Goal: Task Accomplishment & Management: Manage account settings

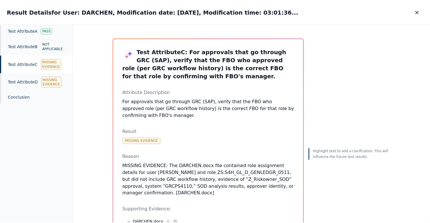
scroll to position [0, 89]
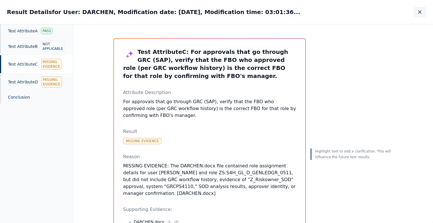
click at [417, 12] on icon "button" at bounding box center [420, 12] width 6 height 6
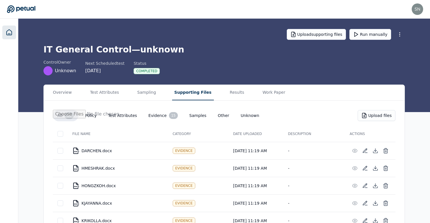
click at [7, 35] on icon at bounding box center [9, 31] width 5 height 5
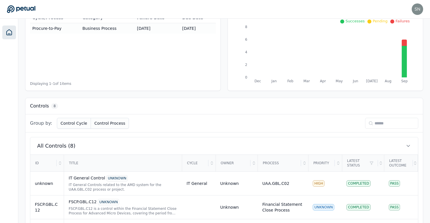
scroll to position [218, 0]
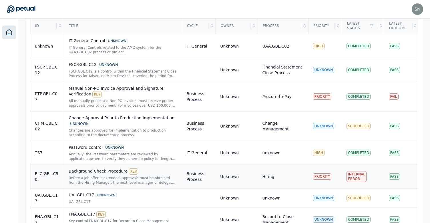
click at [170, 175] on div "Background Check Procedure KEY Before a job offer is extended, approvals must b…" at bounding box center [123, 176] width 109 height 17
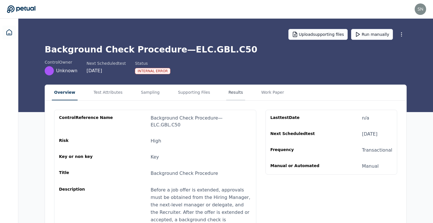
click at [226, 98] on button "Results" at bounding box center [235, 92] width 19 height 15
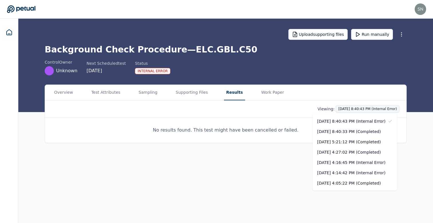
click at [368, 110] on html "snir@petual.ai snir@petual.ai Sign out Upload supporting files Run manually Bac…" at bounding box center [216, 111] width 433 height 223
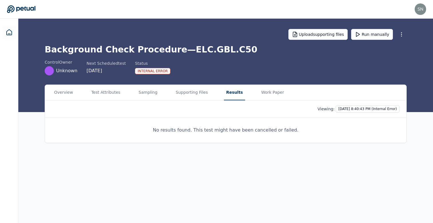
click at [267, 133] on html "snir@petual.ai snir@petual.ai Sign out Upload supporting files Run manually Bac…" at bounding box center [216, 111] width 433 height 223
click at [368, 32] on button "Run manually" at bounding box center [372, 34] width 42 height 11
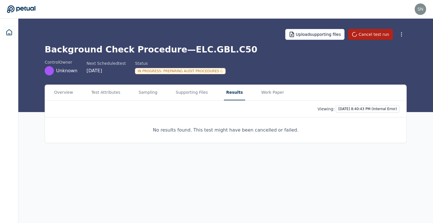
click at [216, 53] on h1 "Background Check Procedure — ELC.GBL.C50" at bounding box center [226, 49] width 362 height 10
click at [216, 52] on h1 "Background Check Procedure — ELC.GBL.C50" at bounding box center [226, 49] width 362 height 10
click at [217, 49] on h1 "Background Check Procedure — ELC.GBL.C50" at bounding box center [226, 49] width 362 height 10
copy h1 "C50"
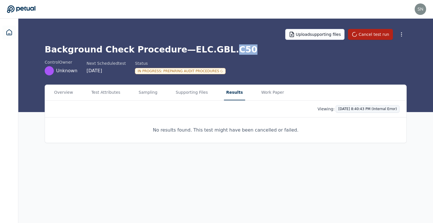
click at [354, 110] on html "snir@petual.ai snir@petual.ai Sign out Upload supporting files Cancel test run …" at bounding box center [216, 111] width 433 height 223
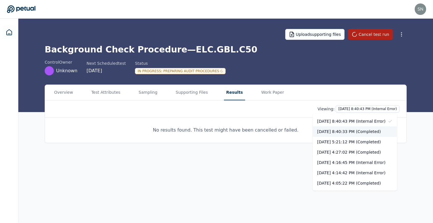
click at [353, 132] on div "10/3/2025, 8:40:33 PM (Completed)" at bounding box center [354, 131] width 84 height 10
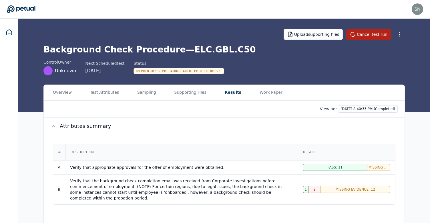
click at [216, 51] on h1 "Background Check Procedure — ELC.GBL.C50" at bounding box center [224, 49] width 362 height 10
copy h1 "C50"
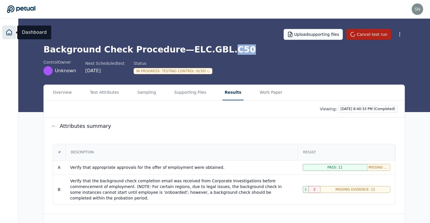
click at [11, 32] on icon at bounding box center [9, 31] width 5 height 5
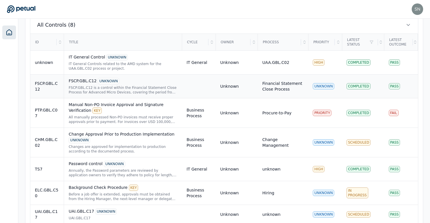
scroll to position [199, 0]
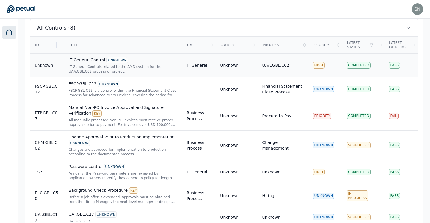
click at [132, 68] on div "IT General Controls related to the AMD system for the UAA.GBL.C02 process or pr…" at bounding box center [123, 68] width 109 height 9
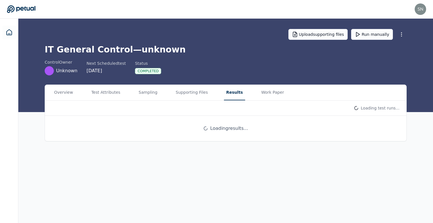
click at [224, 92] on button "Results" at bounding box center [234, 92] width 21 height 15
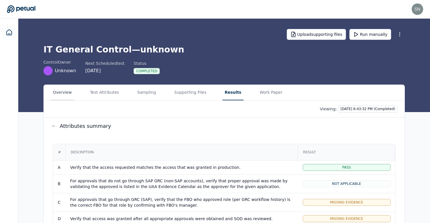
click at [63, 96] on button "Overview" at bounding box center [62, 92] width 23 height 15
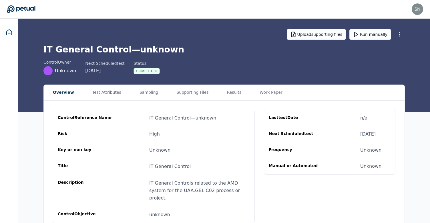
scroll to position [2, 0]
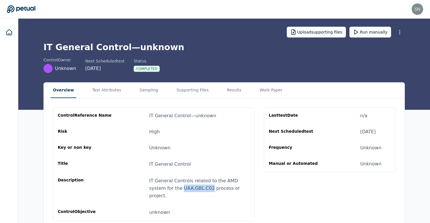
drag, startPoint x: 165, startPoint y: 188, endPoint x: 192, endPoint y: 186, distance: 27.5
click at [192, 186] on div "IT General Controls related to the AMD system for the UAA.GBL.C02 process or pr…" at bounding box center [199, 188] width 101 height 22
copy div "UAA.GBL.C02"
click at [225, 87] on button "Results" at bounding box center [234, 89] width 19 height 15
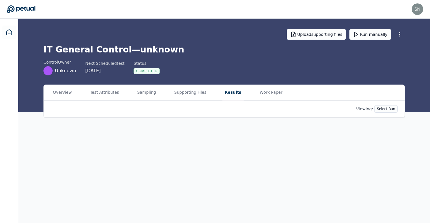
scroll to position [0, 0]
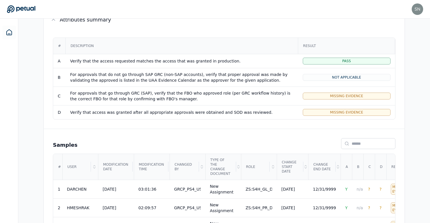
scroll to position [106, 0]
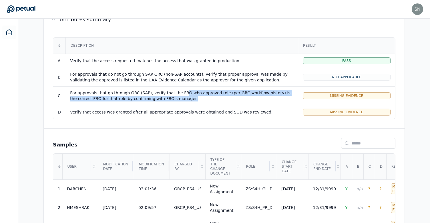
drag, startPoint x: 206, startPoint y: 100, endPoint x: 179, endPoint y: 93, distance: 27.4
click at [179, 93] on div "For approvals that go through GRC (SAP), verify that the FBO who approved role …" at bounding box center [181, 95] width 223 height 11
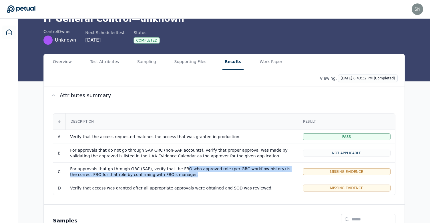
scroll to position [15, 0]
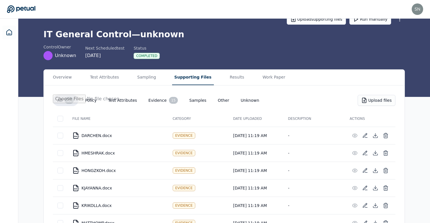
click at [185, 80] on button "Supporting Files" at bounding box center [193, 77] width 42 height 15
click at [374, 134] on icon at bounding box center [376, 135] width 6 height 6
click at [149, 78] on main "Upload supporting files Run manually IT General Control — unknown control Owner…" at bounding box center [224, 200] width 412 height 394
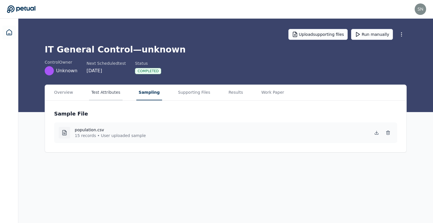
click at [98, 93] on button "Test Attributes" at bounding box center [105, 92] width 33 height 15
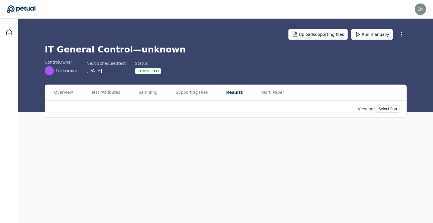
click at [222, 48] on main "Upload supporting files Run manually IT General Control — unknown control Owner…" at bounding box center [225, 121] width 414 height 204
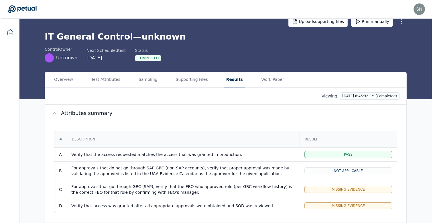
scroll to position [114, 0]
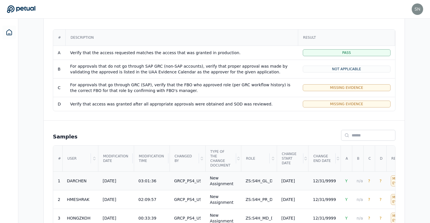
click at [266, 186] on td "ZS:S4H_GL_D_GENLEDGR_0511" at bounding box center [259, 180] width 36 height 19
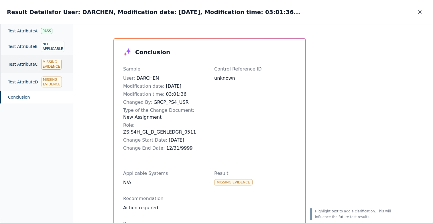
click at [27, 69] on div "Test Attribute C Missing Evidence" at bounding box center [36, 64] width 73 height 18
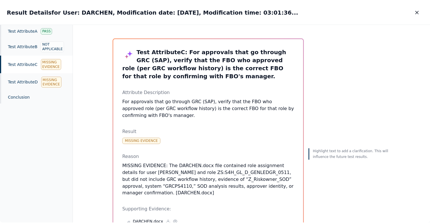
scroll to position [47, 0]
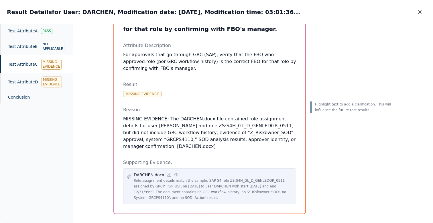
click at [176, 174] on circle at bounding box center [176, 174] width 1 height 1
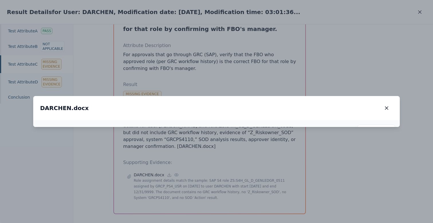
drag, startPoint x: 174, startPoint y: 167, endPoint x: 186, endPoint y: 104, distance: 64.4
click at [189, 67] on img at bounding box center [229, 60] width 80 height 14
drag, startPoint x: 202, startPoint y: 88, endPoint x: 186, endPoint y: 156, distance: 70.6
click at [186, 135] on img at bounding box center [212, 129] width 80 height 14
drag, startPoint x: 258, startPoint y: 73, endPoint x: 278, endPoint y: 129, distance: 59.2
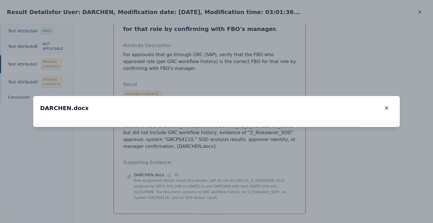
click at [271, 178] on img at bounding box center [232, 185] width 80 height 14
drag, startPoint x: 278, startPoint y: 129, endPoint x: 260, endPoint y: 70, distance: 61.7
click at [254, 119] on img at bounding box center [215, 126] width 80 height 14
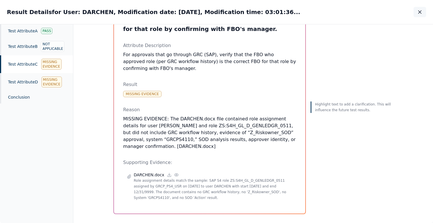
click at [421, 12] on icon "button" at bounding box center [420, 12] width 6 height 6
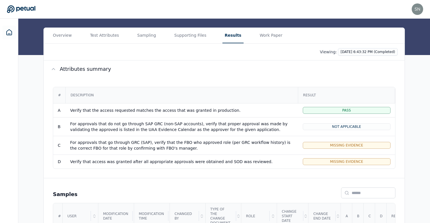
scroll to position [25, 0]
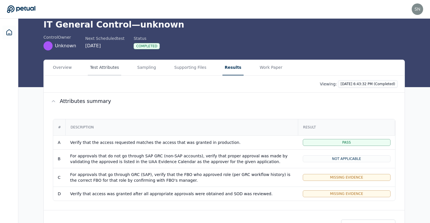
click at [112, 64] on button "Test Attributes" at bounding box center [104, 67] width 33 height 15
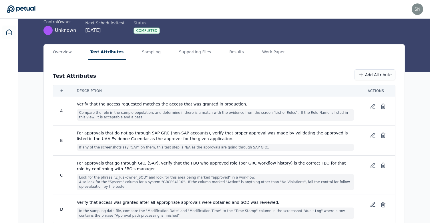
scroll to position [51, 0]
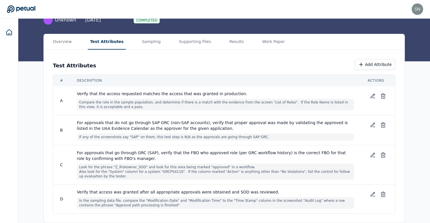
click at [120, 167] on span "Look for the phrase "Z_Riskowner_SOD" and look for this area being marked "appr…" at bounding box center [215, 171] width 277 height 16
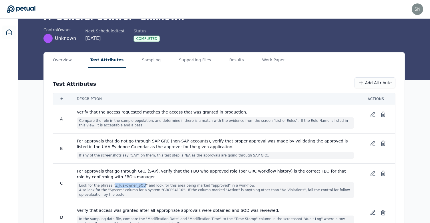
scroll to position [0, 0]
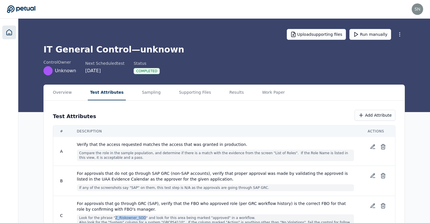
click at [6, 34] on icon at bounding box center [9, 32] width 7 height 7
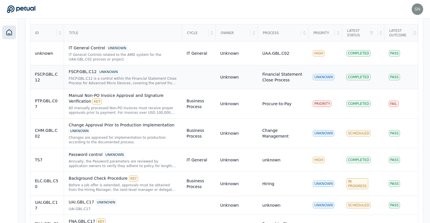
scroll to position [211, 0]
click at [138, 56] on div "IT General Controls related to the AMD system for the UAA.GBL.C02 process or pr…" at bounding box center [123, 56] width 109 height 9
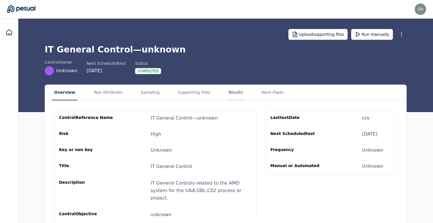
click at [228, 90] on button "Results" at bounding box center [235, 92] width 19 height 15
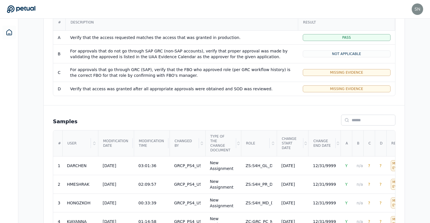
scroll to position [170, 0]
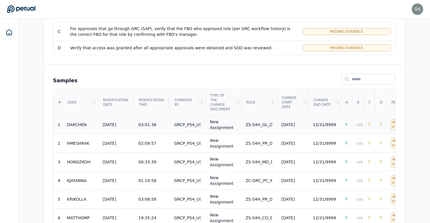
click at [191, 126] on div "GRCP_PS4_USR" at bounding box center [187, 125] width 27 height 6
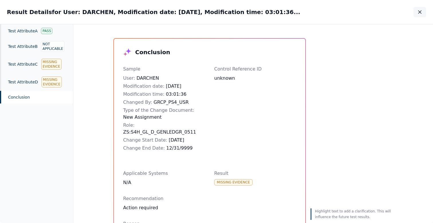
click at [416, 10] on button "button" at bounding box center [419, 12] width 13 height 10
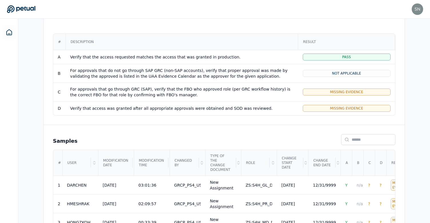
scroll to position [3, 0]
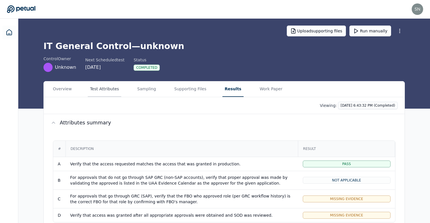
click at [99, 90] on button "Test Attributes" at bounding box center [104, 88] width 33 height 15
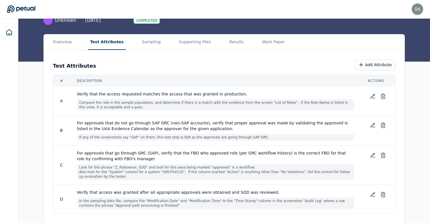
scroll to position [51, 0]
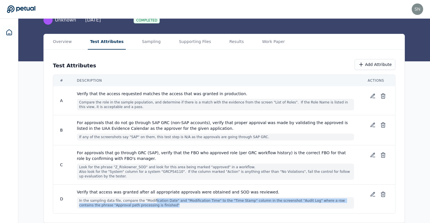
drag, startPoint x: 157, startPoint y: 205, endPoint x: 151, endPoint y: 199, distance: 8.1
click at [151, 199] on span "In the sampling data file, compare the "Modification Date" and "Modification Ti…" at bounding box center [215, 202] width 277 height 11
click at [193, 44] on button "Supporting Files" at bounding box center [195, 41] width 37 height 15
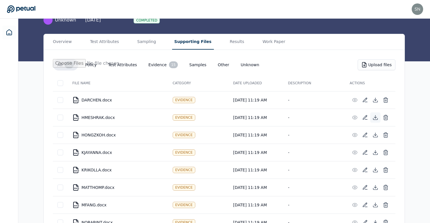
click at [373, 118] on icon at bounding box center [376, 117] width 6 height 6
click at [116, 40] on button "Test Attributes" at bounding box center [104, 41] width 33 height 15
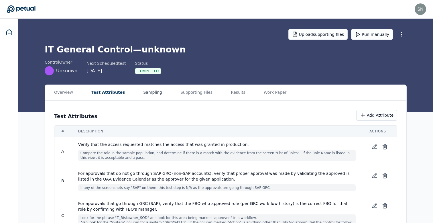
click at [149, 45] on main "Upload supporting files Run manually IT General Control — unknown control Owner…" at bounding box center [225, 146] width 414 height 255
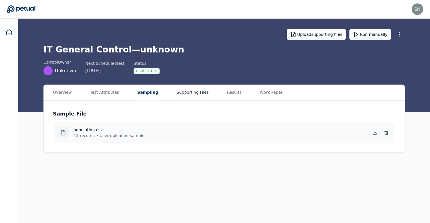
click at [185, 98] on button "Supporting Files" at bounding box center [193, 92] width 37 height 15
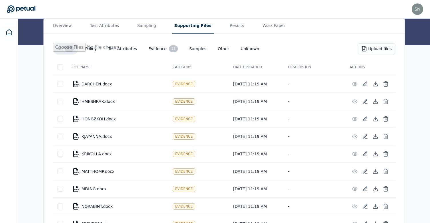
scroll to position [23, 0]
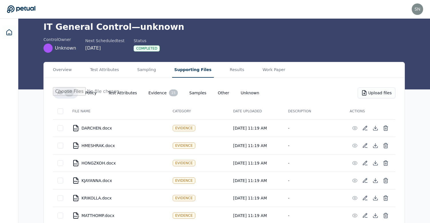
click at [64, 94] on button "All 15" at bounding box center [65, 92] width 25 height 11
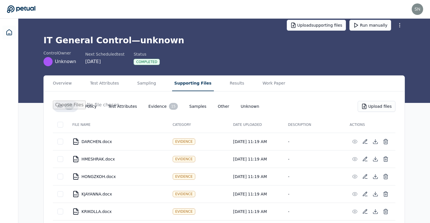
scroll to position [0, 0]
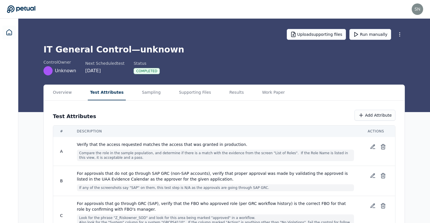
click at [105, 92] on button "Test Attributes" at bounding box center [107, 92] width 38 height 15
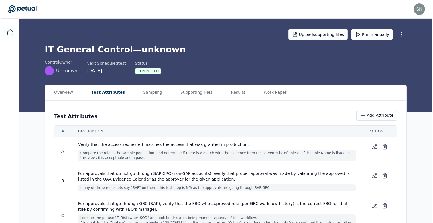
scroll to position [51, 0]
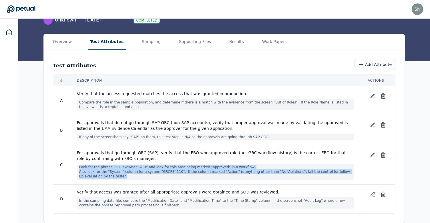
drag, startPoint x: 166, startPoint y: 177, endPoint x: 79, endPoint y: 166, distance: 87.6
click at [79, 166] on span "Look for the phrase "Z_Riskowner_SOD" and look for this area being marked "appr…" at bounding box center [215, 171] width 277 height 16
copy span "Look for the phrase "Z_Riskowner_SOD" and look for this area being marked "appr…"
click at [371, 154] on icon at bounding box center [373, 155] width 6 height 6
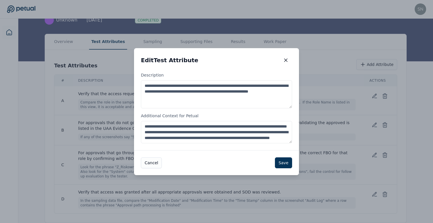
click at [202, 138] on textarea "**********" at bounding box center [216, 132] width 151 height 22
click at [283, 60] on icon "button" at bounding box center [286, 60] width 6 height 6
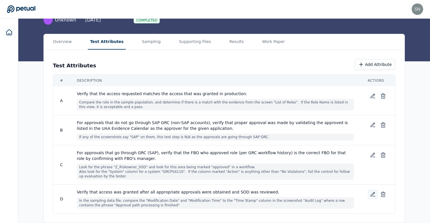
click at [371, 197] on icon at bounding box center [373, 194] width 6 height 6
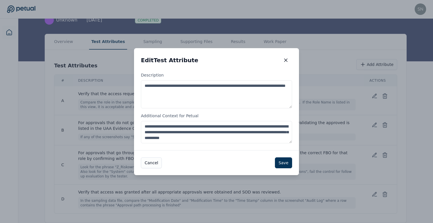
click at [223, 134] on textarea "**********" at bounding box center [216, 132] width 151 height 22
click at [282, 63] on button "button" at bounding box center [285, 60] width 13 height 10
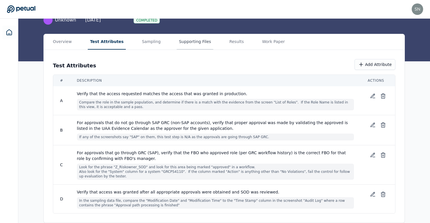
click at [187, 44] on button "Supporting Files" at bounding box center [195, 41] width 37 height 15
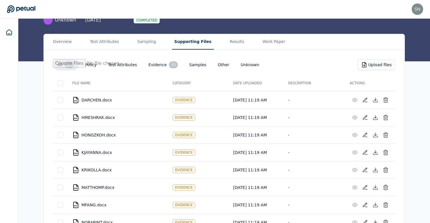
click at [60, 86] on th at bounding box center [60, 83] width 15 height 16
click at [374, 133] on icon at bounding box center [376, 135] width 6 height 6
click at [376, 154] on icon at bounding box center [376, 152] width 6 height 6
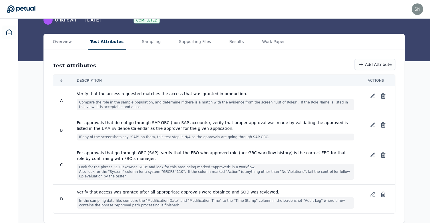
click at [107, 43] on button "Test Attributes" at bounding box center [107, 41] width 38 height 15
click at [371, 154] on icon at bounding box center [373, 155] width 6 height 6
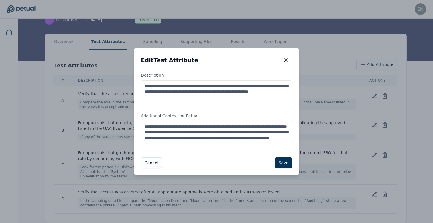
click at [237, 128] on textarea "**********" at bounding box center [216, 132] width 151 height 22
drag, startPoint x: 243, startPoint y: 136, endPoint x: 133, endPoint y: 111, distance: 112.9
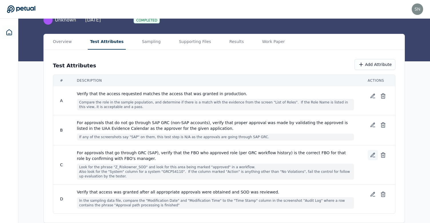
click at [371, 154] on icon at bounding box center [373, 155] width 6 height 6
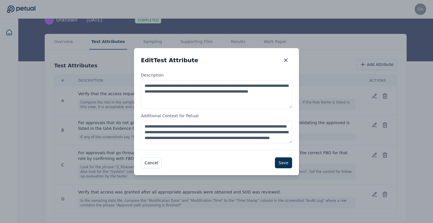
click at [235, 128] on textarea "**********" at bounding box center [216, 132] width 151 height 22
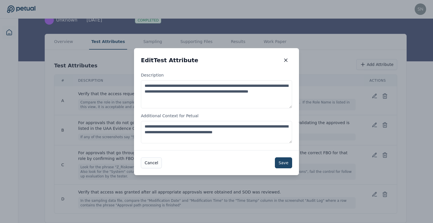
type textarea "**********"
click at [280, 161] on button "Save" at bounding box center [283, 162] width 17 height 11
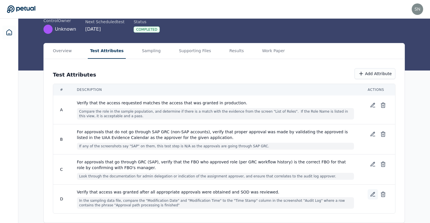
click at [372, 194] on icon at bounding box center [373, 194] width 4 height 4
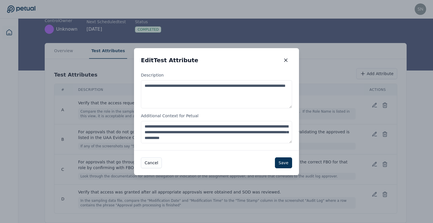
click at [228, 130] on textarea "**********" at bounding box center [216, 132] width 151 height 22
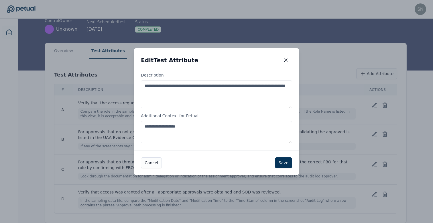
type textarea "**********"
click at [285, 167] on button "Save" at bounding box center [283, 162] width 17 height 11
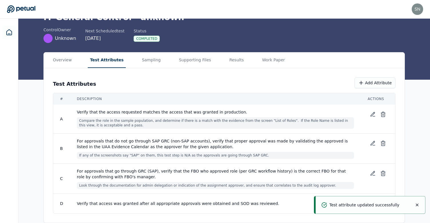
scroll to position [0, 0]
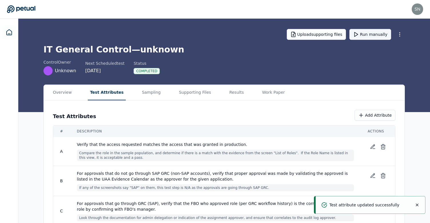
click at [363, 34] on button "Run manually" at bounding box center [371, 34] width 42 height 11
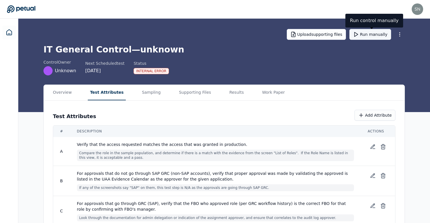
click at [363, 36] on button "Run manually" at bounding box center [371, 34] width 42 height 11
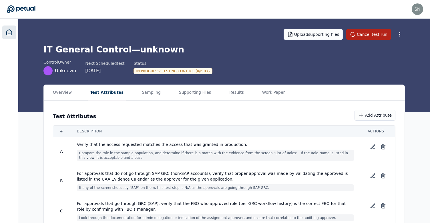
click at [11, 32] on icon at bounding box center [9, 32] width 7 height 7
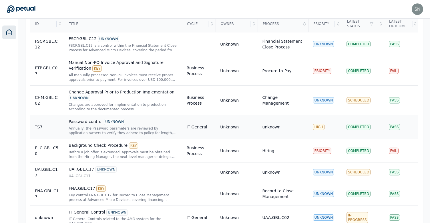
scroll to position [238, 0]
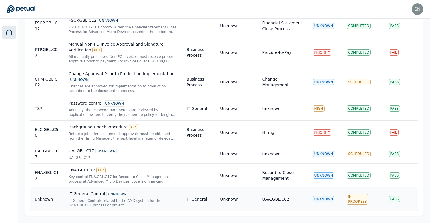
click at [78, 195] on div "IT General Control UNKNOWN" at bounding box center [123, 194] width 109 height 6
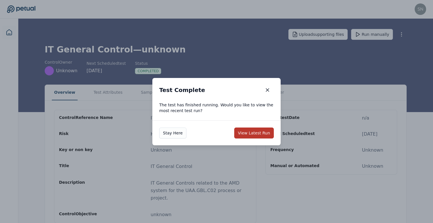
click at [246, 131] on button "View Latest Run" at bounding box center [253, 132] width 39 height 11
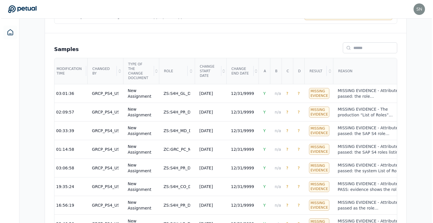
scroll to position [170, 0]
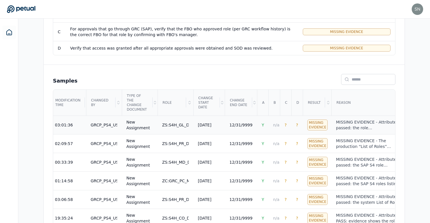
click at [184, 129] on td "ZS:S4H_GL_D_GENLEDGR_0511" at bounding box center [176, 124] width 36 height 19
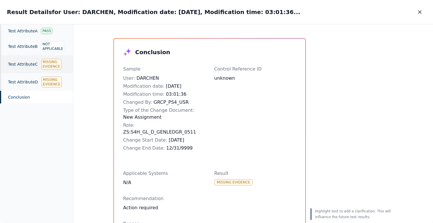
click at [34, 64] on div "Test Attribute C Missing Evidence" at bounding box center [36, 64] width 73 height 18
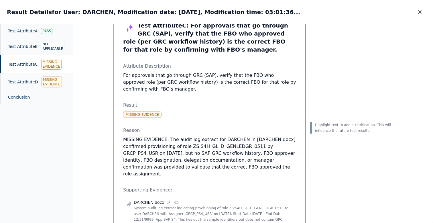
scroll to position [54, 0]
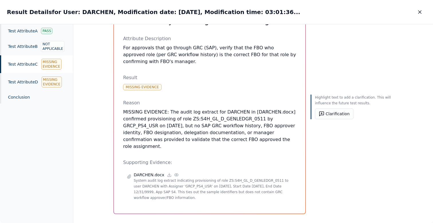
drag, startPoint x: 223, startPoint y: 125, endPoint x: 265, endPoint y: 141, distance: 45.6
click at [265, 141] on p "MISSING EVIDENCE: The audit log extract for DARCHEN in [DARCHEN.docx] confirmed…" at bounding box center [209, 128] width 173 height 41
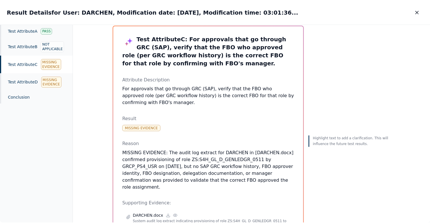
scroll to position [31, 0]
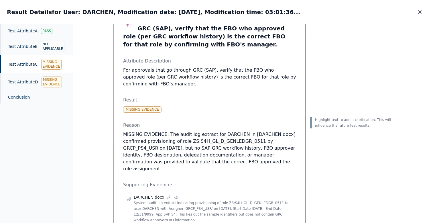
click at [187, 141] on p "MISSING EVIDENCE: The audit log extract for DARCHEN in [DARCHEN.docx] confirmed…" at bounding box center [209, 151] width 173 height 41
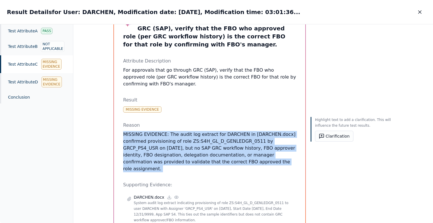
click at [187, 141] on p "MISSING EVIDENCE: The audit log extract for DARCHEN in [DARCHEN.docx] confirmed…" at bounding box center [209, 151] width 173 height 41
click at [189, 142] on p "MISSING EVIDENCE: The audit log extract for DARCHEN in [DARCHEN.docx] confirmed…" at bounding box center [209, 151] width 173 height 41
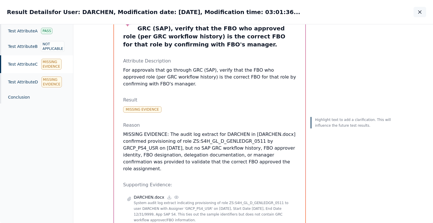
click at [418, 14] on icon "button" at bounding box center [420, 12] width 6 height 6
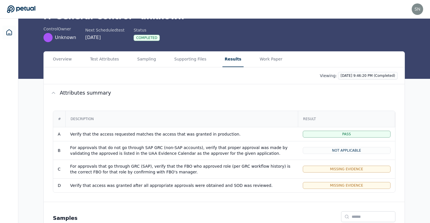
scroll to position [23, 0]
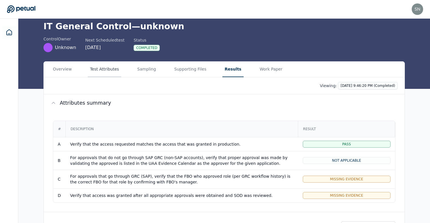
click at [96, 67] on button "Test Attributes" at bounding box center [104, 69] width 33 height 15
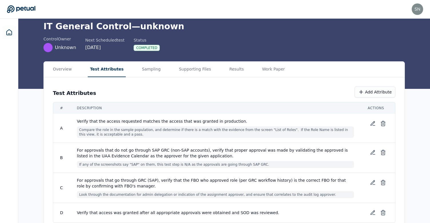
scroll to position [32, 0]
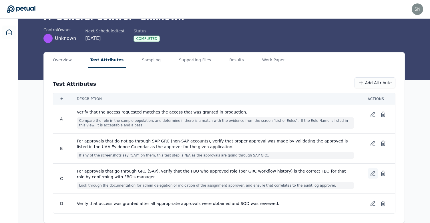
click at [372, 173] on icon at bounding box center [373, 173] width 6 height 6
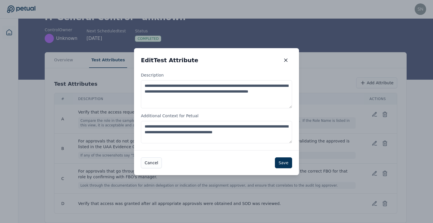
click at [191, 126] on textarea "**********" at bounding box center [216, 132] width 151 height 22
click at [229, 140] on textarea "**********" at bounding box center [216, 132] width 151 height 22
click at [261, 126] on textarea "**********" at bounding box center [216, 132] width 151 height 22
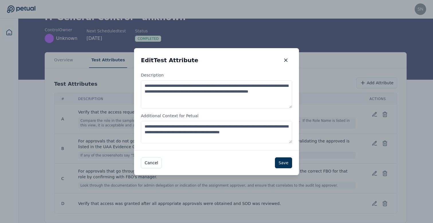
click at [270, 126] on textarea "**********" at bounding box center [216, 132] width 151 height 22
click at [151, 130] on textarea "**********" at bounding box center [216, 132] width 151 height 22
type textarea "**********"
click at [285, 162] on button "Save" at bounding box center [283, 162] width 17 height 11
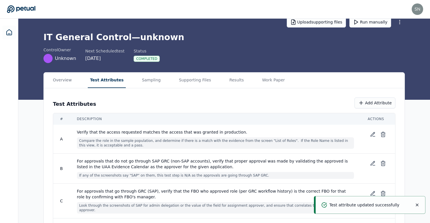
scroll to position [0, 0]
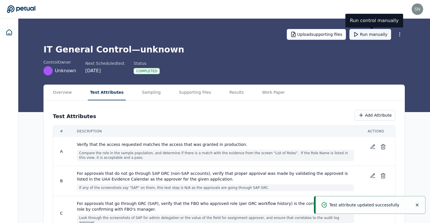
click at [371, 34] on button "Run manually" at bounding box center [371, 34] width 42 height 11
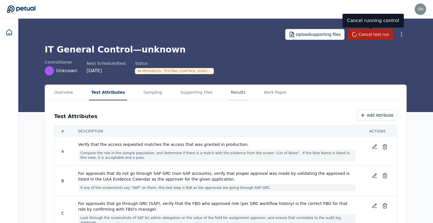
click at [228, 91] on button "Results" at bounding box center [237, 92] width 19 height 15
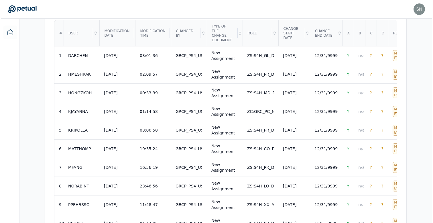
scroll to position [240, 0]
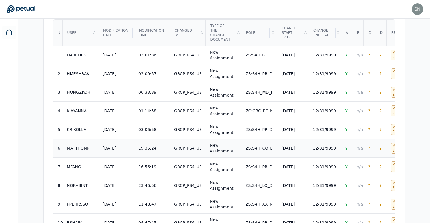
click at [256, 151] on td "ZS:S4H_CO_D_DISCTRLG_0ALL" at bounding box center [259, 147] width 36 height 19
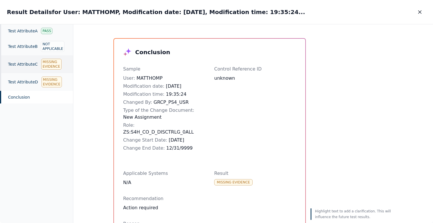
click at [36, 66] on div "Test Attribute C Missing Evidence" at bounding box center [36, 64] width 73 height 18
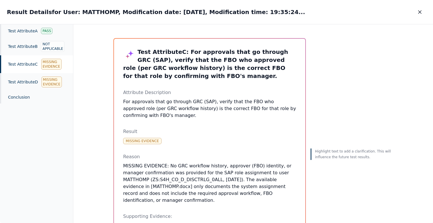
scroll to position [55, 0]
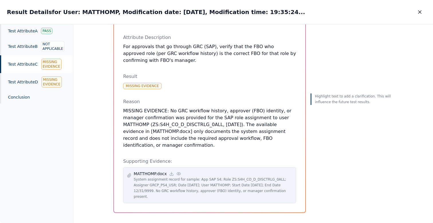
click at [178, 175] on icon at bounding box center [178, 173] width 5 height 5
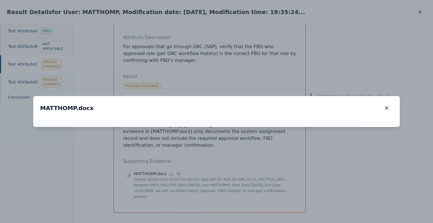
drag, startPoint x: 229, startPoint y: 144, endPoint x: 233, endPoint y: 89, distance: 54.8
click at [233, 74] on img at bounding box center [220, 68] width 70 height 11
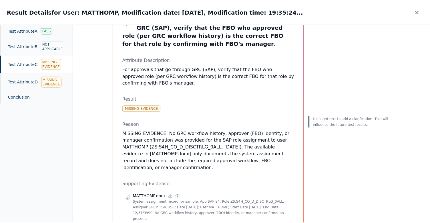
scroll to position [0, 0]
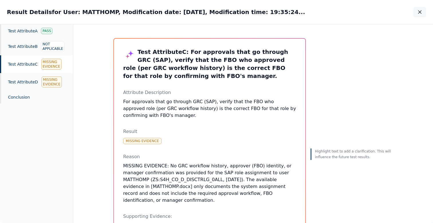
click at [416, 13] on button "button" at bounding box center [419, 12] width 13 height 10
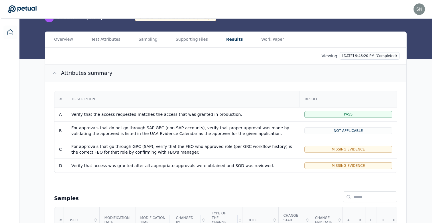
scroll to position [32, 0]
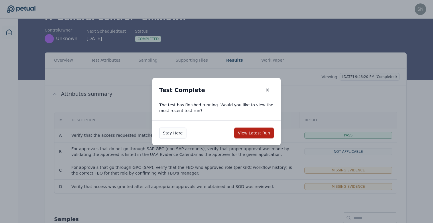
click at [257, 141] on div "Stay Here View Latest Run" at bounding box center [216, 132] width 128 height 25
click at [258, 132] on button "View Latest Run" at bounding box center [253, 132] width 39 height 11
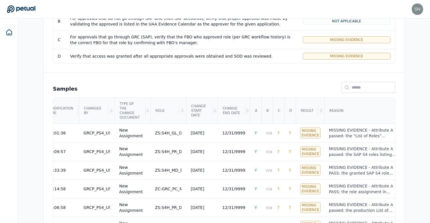
scroll to position [160, 0]
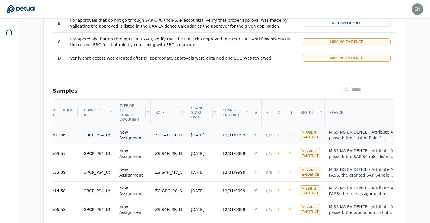
click at [191, 137] on div "4/10/2025" at bounding box center [197, 135] width 13 height 6
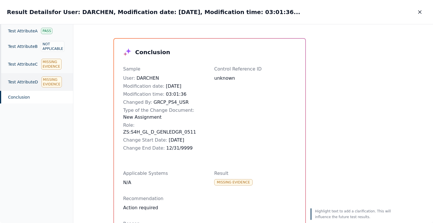
click at [30, 83] on div "Test Attribute D Missing Evidence" at bounding box center [36, 82] width 73 height 18
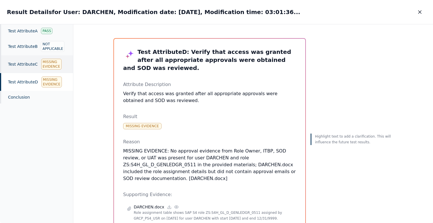
click at [29, 68] on div "Test Attribute C Missing Evidence" at bounding box center [36, 64] width 73 height 18
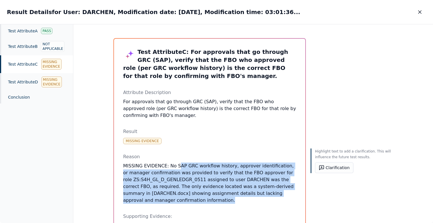
drag, startPoint x: 199, startPoint y: 199, endPoint x: 175, endPoint y: 164, distance: 42.6
click at [175, 164] on p "MISSING EVIDENCE: No SAP GRC workflow history, approver identification, or mana…" at bounding box center [209, 182] width 173 height 41
click at [420, 11] on icon "button" at bounding box center [419, 12] width 3 height 3
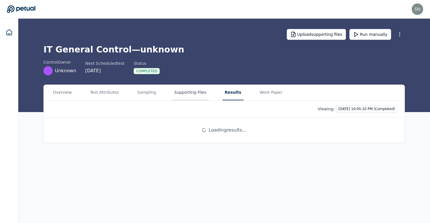
click at [192, 96] on button "Supporting Files" at bounding box center [190, 92] width 37 height 15
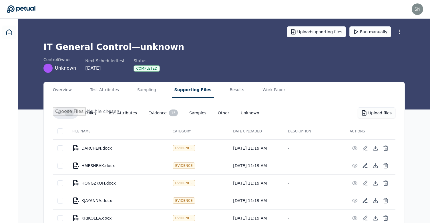
scroll to position [119, 0]
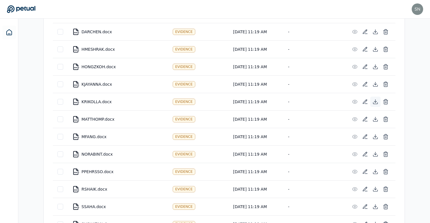
click at [379, 102] on button at bounding box center [375, 101] width 10 height 10
click at [378, 118] on icon at bounding box center [376, 119] width 6 height 6
click at [377, 137] on icon at bounding box center [376, 137] width 6 height 6
click at [376, 152] on icon at bounding box center [376, 154] width 6 height 6
click at [378, 172] on icon at bounding box center [376, 171] width 6 height 6
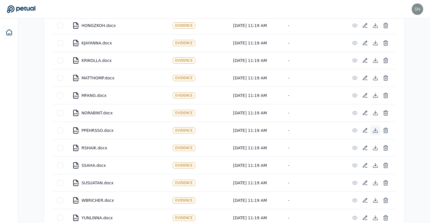
scroll to position [160, 0]
click at [378, 148] on icon at bounding box center [376, 148] width 4 height 1
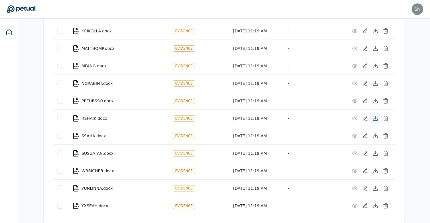
scroll to position [190, 0]
click at [375, 135] on icon at bounding box center [375, 135] width 2 height 1
click at [376, 152] on icon at bounding box center [376, 151] width 0 height 3
click at [375, 169] on icon at bounding box center [376, 170] width 6 height 6
click at [377, 186] on icon at bounding box center [376, 188] width 6 height 6
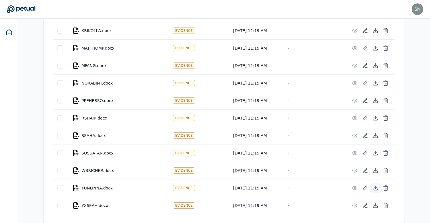
scroll to position [190, 0]
click at [375, 204] on icon at bounding box center [376, 205] width 6 height 6
click at [417, 162] on div "Overview Test Attributes Sampling Supporting Files Results Work Paper All 15 Po…" at bounding box center [224, 58] width 412 height 328
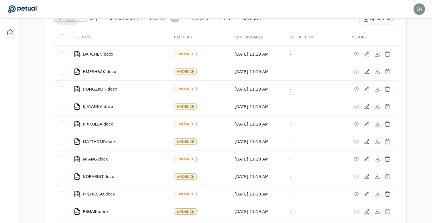
scroll to position [72, 0]
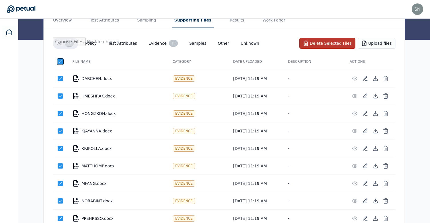
click at [322, 44] on button "Delete Selected Files" at bounding box center [328, 43] width 56 height 11
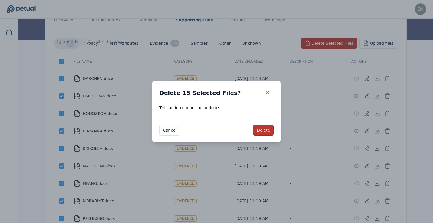
click at [267, 134] on button "Delete" at bounding box center [263, 129] width 21 height 11
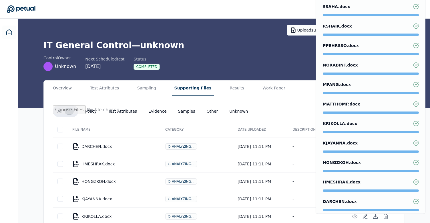
scroll to position [0, 0]
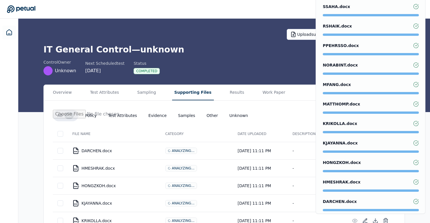
click at [275, 60] on div "control Owner Unknown Next Scheduled test 12/30/2025 Status Completed" at bounding box center [224, 67] width 362 height 16
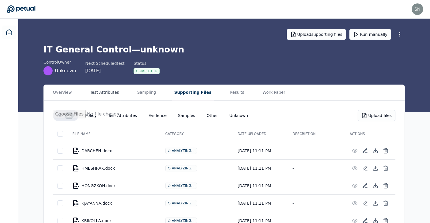
click at [106, 94] on button "Test Attributes" at bounding box center [104, 92] width 33 height 15
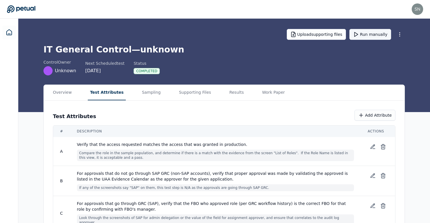
click at [375, 33] on button "Run manually" at bounding box center [371, 34] width 42 height 11
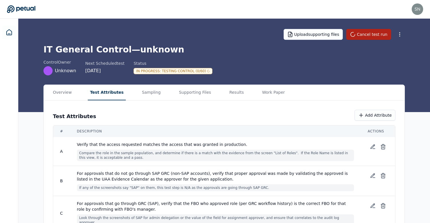
click at [170, 68] on div "In Progress : Testing Control (0/60)" at bounding box center [173, 71] width 79 height 6
click at [256, 76] on div "Upload supporting files Cancel test run IT General Control — unknown control Ow…" at bounding box center [224, 65] width 412 height 93
click at [180, 92] on button "Supporting Files" at bounding box center [195, 92] width 37 height 15
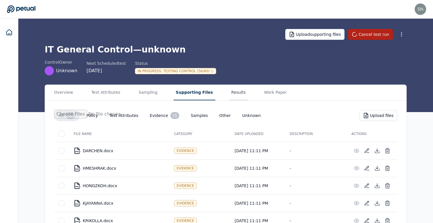
click at [229, 88] on button "Results" at bounding box center [238, 92] width 19 height 15
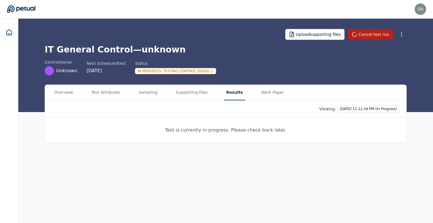
click at [363, 102] on div "Viewing: [DATE] 11:11:34 PM (In Progress)" at bounding box center [225, 108] width 361 height 17
click at [365, 110] on html "[EMAIL_ADDRESS] [EMAIL_ADDRESS] Sign out Upload supporting files Cancel test ru…" at bounding box center [216, 111] width 433 height 223
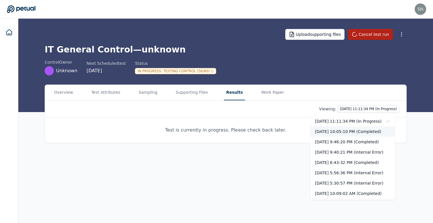
click at [366, 129] on div "[DATE] 10:05:10 PM (Completed)" at bounding box center [352, 131] width 84 height 10
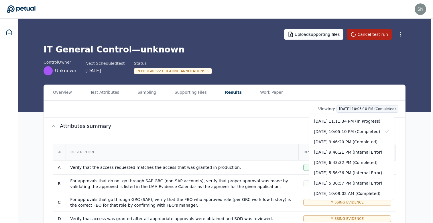
click at [355, 121] on div "[DATE] 11:11:34 PM (In Progress)" at bounding box center [351, 121] width 84 height 10
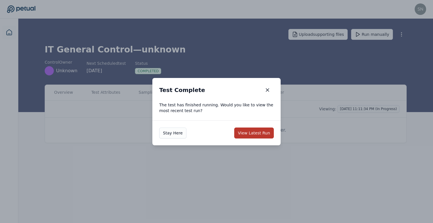
click at [255, 132] on button "View Latest Run" at bounding box center [253, 132] width 39 height 11
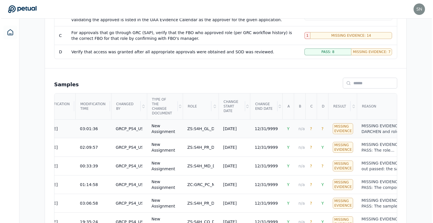
scroll to position [0, 59]
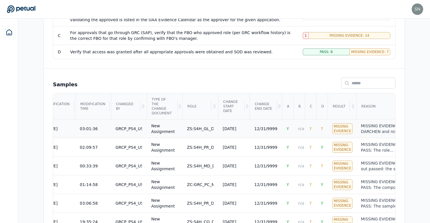
click at [364, 136] on td "MISSING EVIDENCE - For user DARCHEN and role ZS:S4H_GL_D_GENLEDGR_0511, Attribu…" at bounding box center [394, 128] width 76 height 19
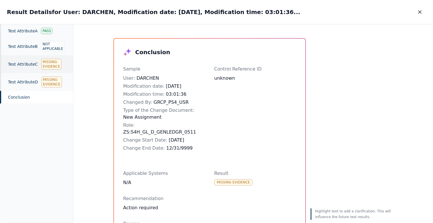
click at [14, 63] on div "Test Attribute C Missing Evidence" at bounding box center [36, 64] width 73 height 18
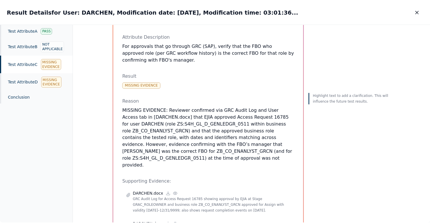
scroll to position [63, 0]
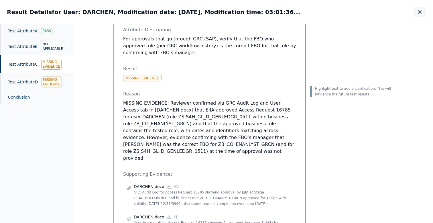
click at [419, 11] on icon "button" at bounding box center [419, 12] width 3 height 3
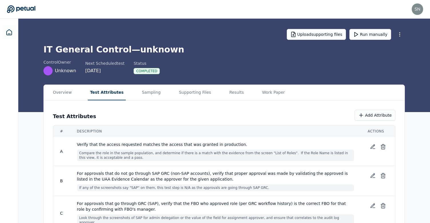
click at [88, 98] on button "Test Attributes" at bounding box center [107, 92] width 38 height 15
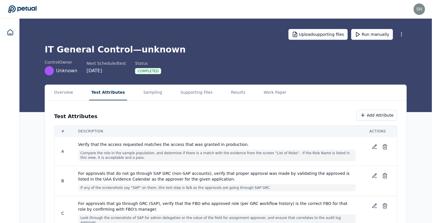
scroll to position [32, 0]
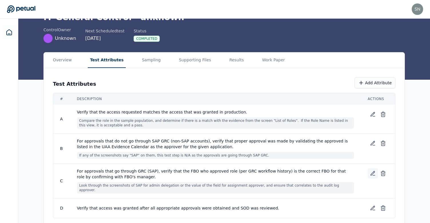
click at [373, 174] on icon at bounding box center [373, 173] width 6 height 6
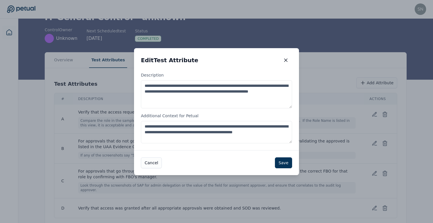
click at [206, 128] on textarea "**********" at bounding box center [216, 132] width 151 height 22
paste textarea "**********"
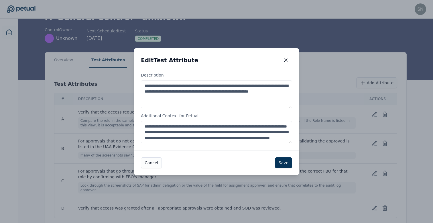
scroll to position [9, 0]
click at [218, 126] on textarea "**********" at bounding box center [216, 132] width 151 height 22
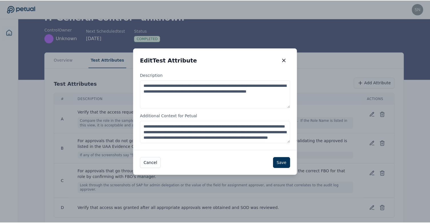
scroll to position [11, 0]
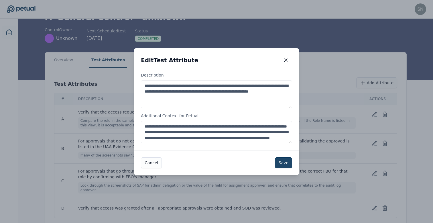
type textarea "**********"
click at [283, 162] on button "Save" at bounding box center [283, 162] width 17 height 11
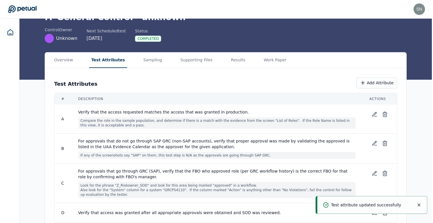
scroll to position [41, 0]
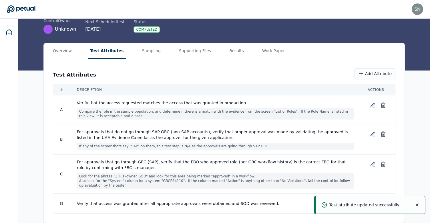
click at [419, 206] on icon "Notifications (F8)" at bounding box center [417, 204] width 5 height 5
click at [375, 204] on icon at bounding box center [373, 203] width 6 height 6
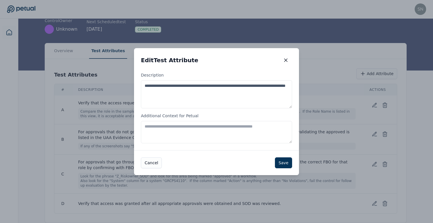
click at [226, 139] on textarea "Additional Context for Petual" at bounding box center [216, 132] width 151 height 22
paste textarea "**********"
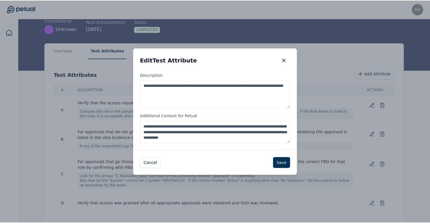
scroll to position [3, 0]
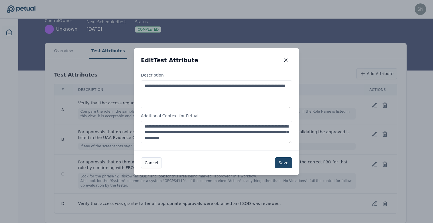
type textarea "**********"
click at [279, 162] on button "Save" at bounding box center [283, 162] width 17 height 11
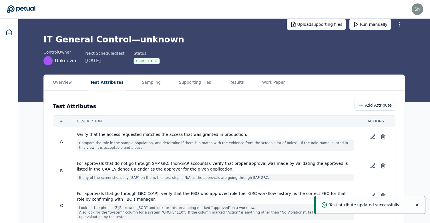
scroll to position [0, 0]
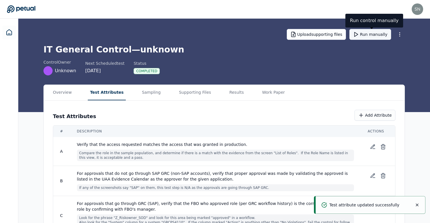
click at [379, 33] on button "Run manually" at bounding box center [371, 34] width 42 height 11
